Goal: Book appointment/travel/reservation

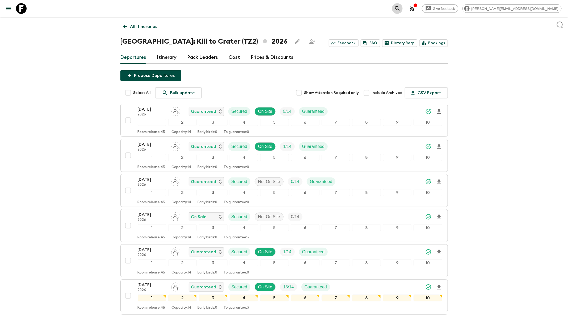
click at [403, 9] on button "search adventures" at bounding box center [397, 8] width 11 height 11
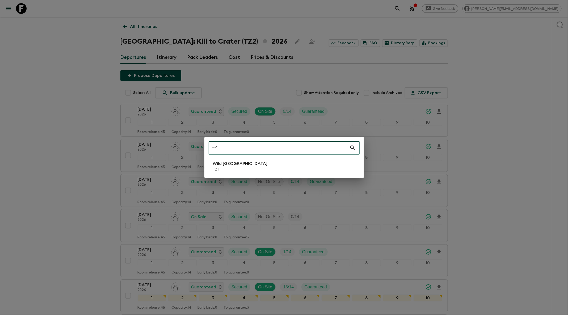
type input "tz1"
click at [241, 167] on li "Wild Tanzania TZ1" at bounding box center [284, 166] width 151 height 15
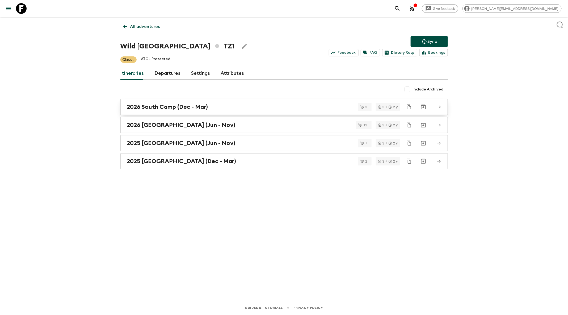
click at [232, 102] on link "2026 South Camp (Dec - Mar)" at bounding box center [283, 107] width 327 height 16
click at [230, 162] on div "2025 [GEOGRAPHIC_DATA] (Dec - Mar)" at bounding box center [279, 161] width 304 height 7
